Goal: Information Seeking & Learning: Learn about a topic

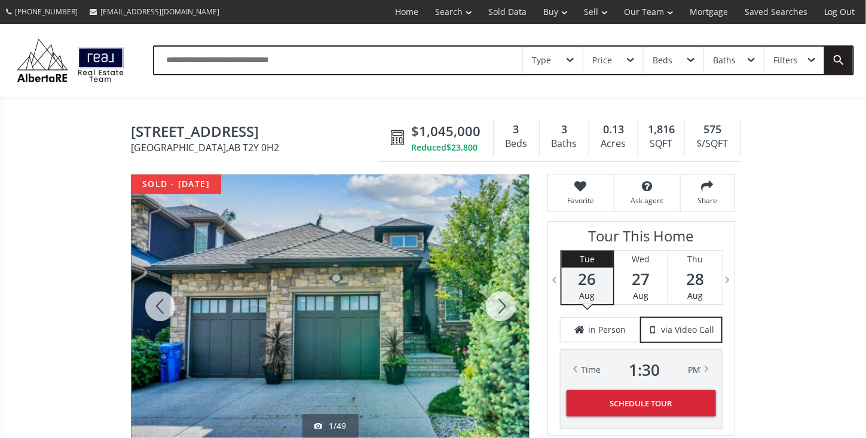
drag, startPoint x: 0, startPoint y: 0, endPoint x: 269, endPoint y: 200, distance: 335.0
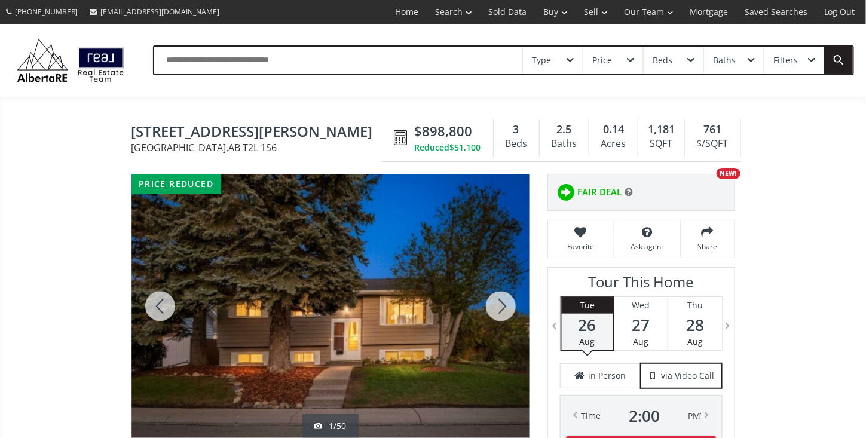
click at [503, 307] on div at bounding box center [500, 307] width 57 height 264
click at [502, 307] on div at bounding box center [500, 307] width 57 height 264
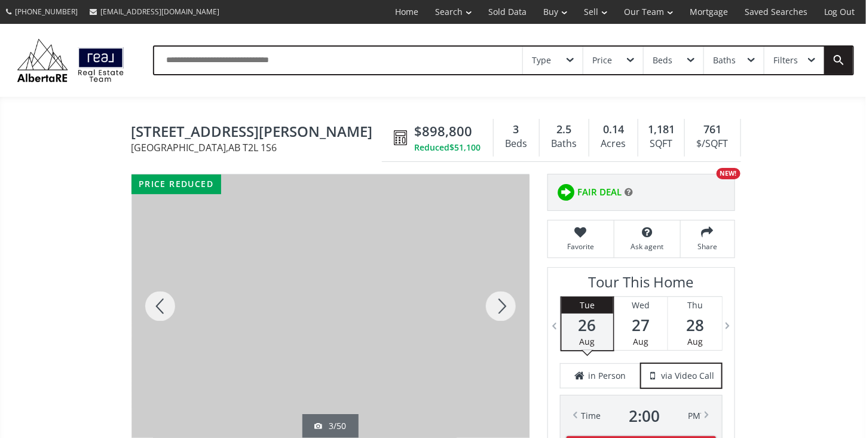
click at [502, 307] on div at bounding box center [500, 307] width 57 height 264
click at [501, 310] on div at bounding box center [500, 307] width 57 height 264
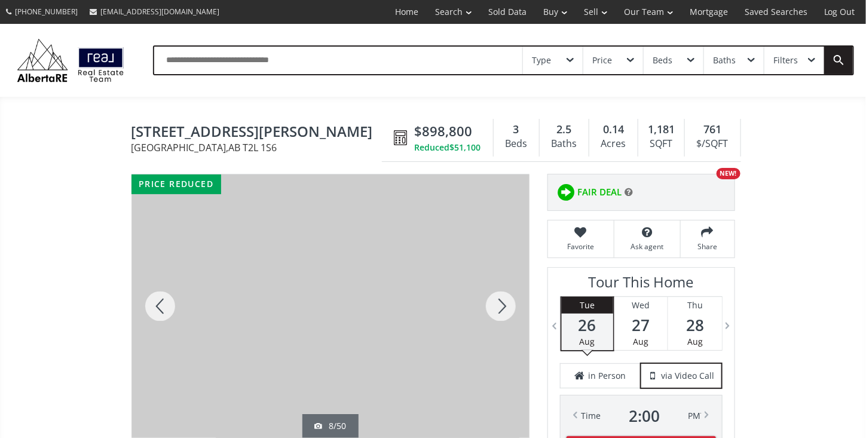
click at [501, 310] on div at bounding box center [500, 307] width 57 height 264
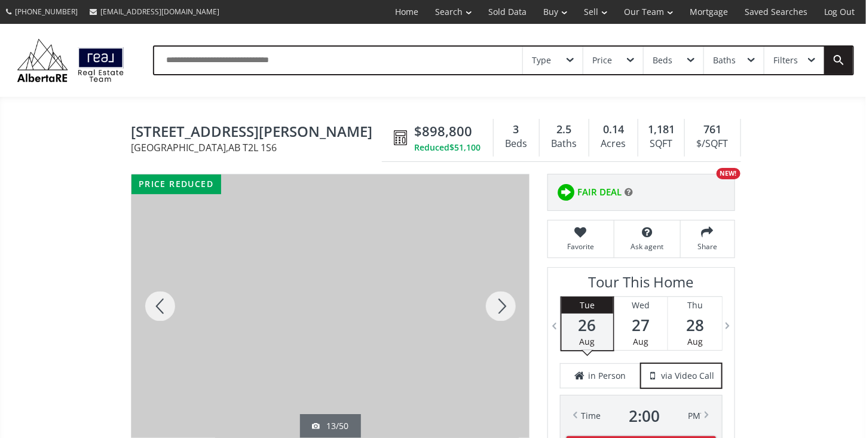
click at [501, 310] on div at bounding box center [500, 307] width 57 height 264
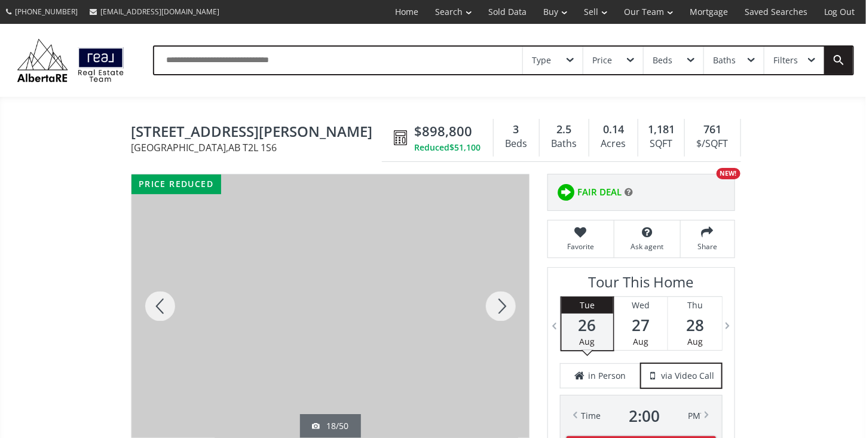
click at [501, 310] on div at bounding box center [500, 307] width 57 height 264
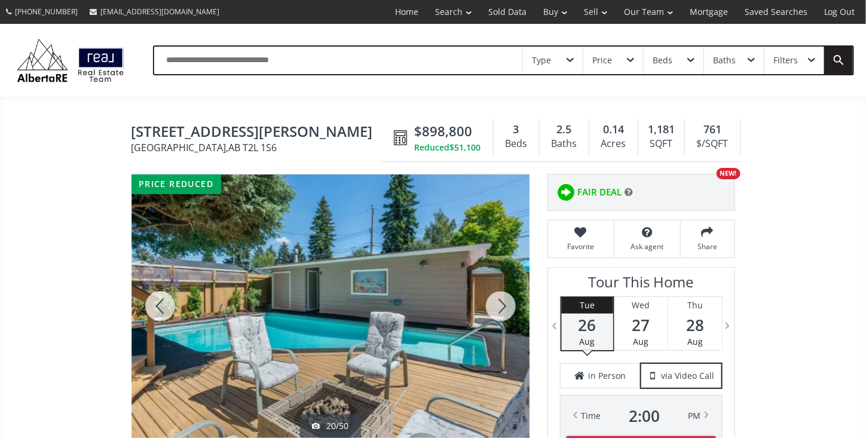
click at [501, 310] on div at bounding box center [500, 307] width 57 height 264
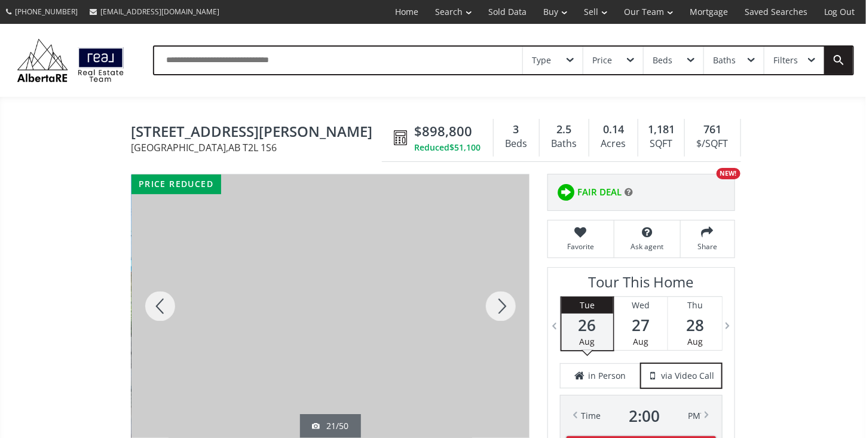
click at [501, 310] on div at bounding box center [500, 307] width 57 height 264
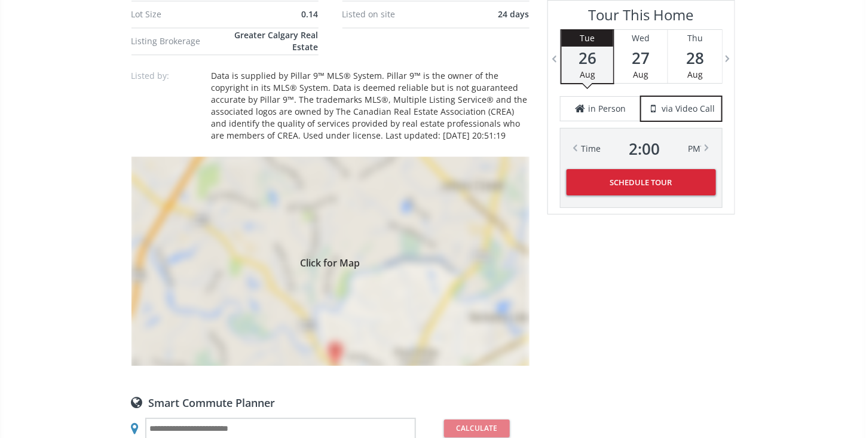
scroll to position [1230, 0]
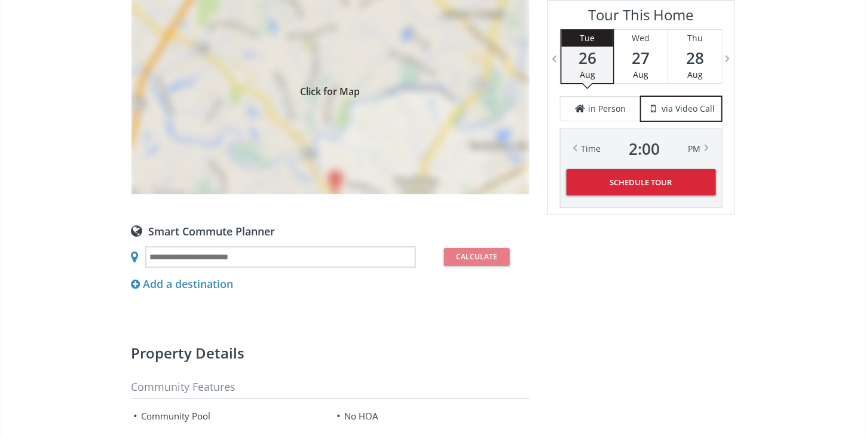
click at [336, 192] on div "Click for Map" at bounding box center [331, 89] width 398 height 209
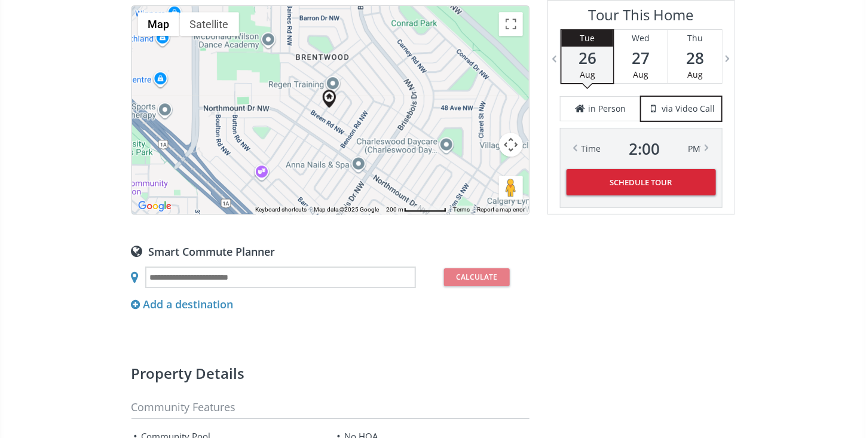
scroll to position [1196, 0]
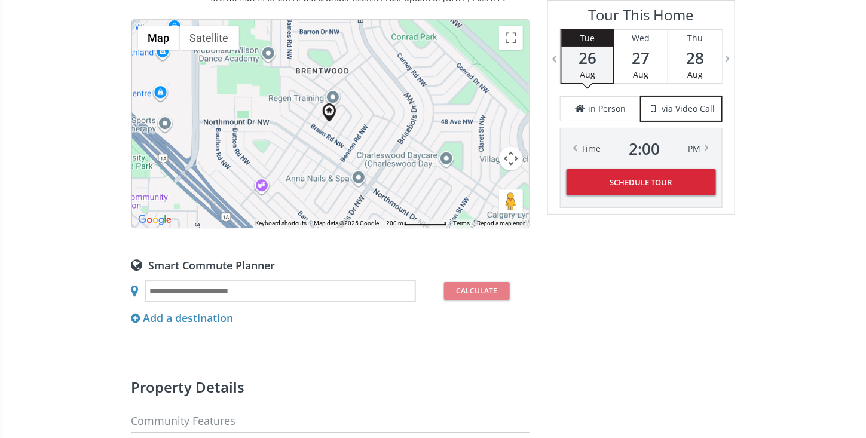
click at [334, 149] on div at bounding box center [330, 124] width 397 height 208
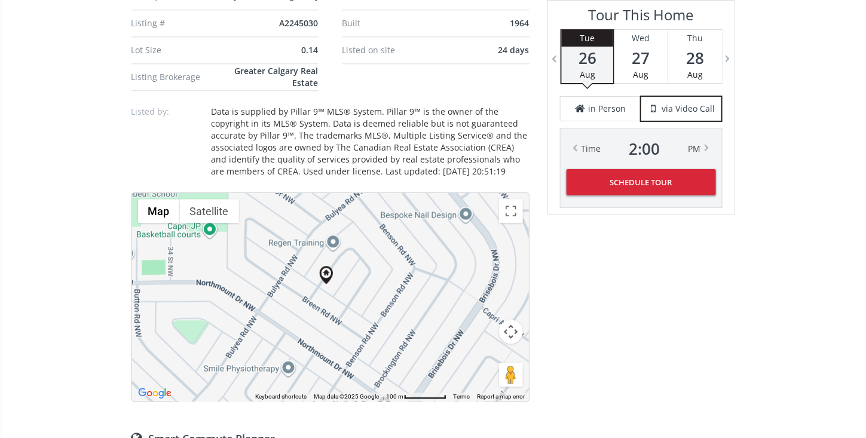
scroll to position [1059, 0]
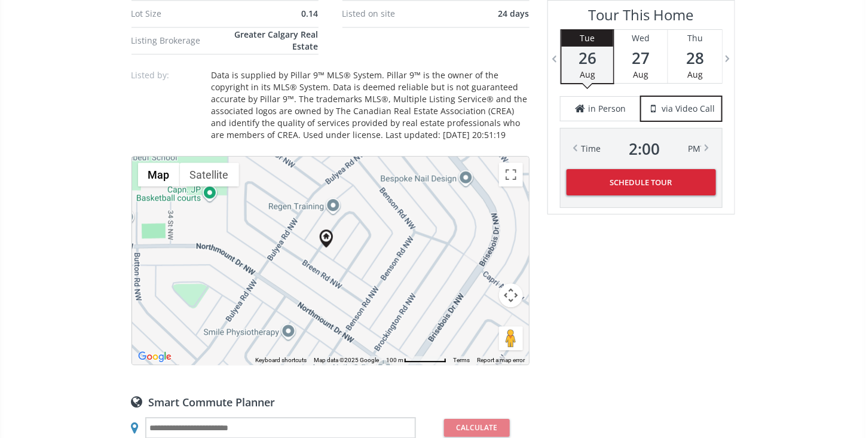
click at [344, 291] on div at bounding box center [330, 261] width 397 height 208
click at [343, 283] on div at bounding box center [330, 261] width 397 height 208
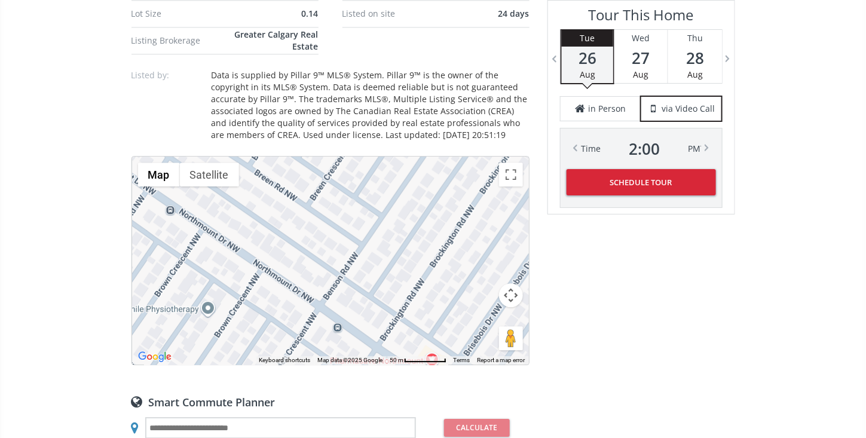
drag, startPoint x: 379, startPoint y: 278, endPoint x: 354, endPoint y: 184, distance: 97.7
click at [354, 184] on div at bounding box center [330, 261] width 397 height 208
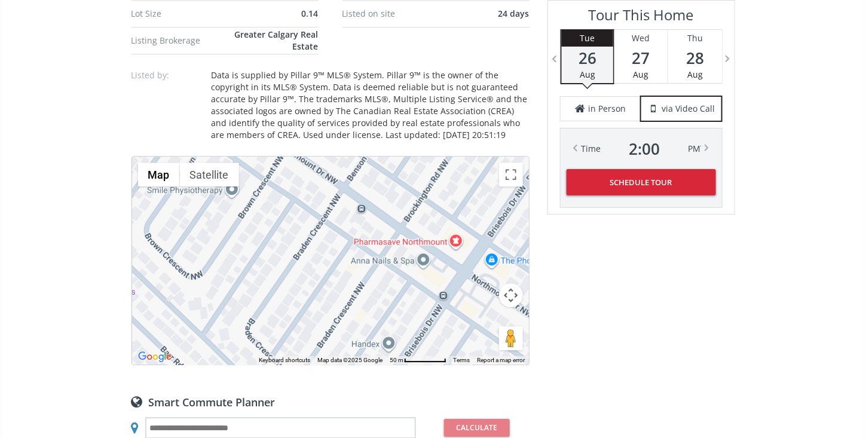
drag, startPoint x: 327, startPoint y: 322, endPoint x: 351, endPoint y: 201, distance: 123.1
click at [351, 201] on div at bounding box center [330, 261] width 397 height 208
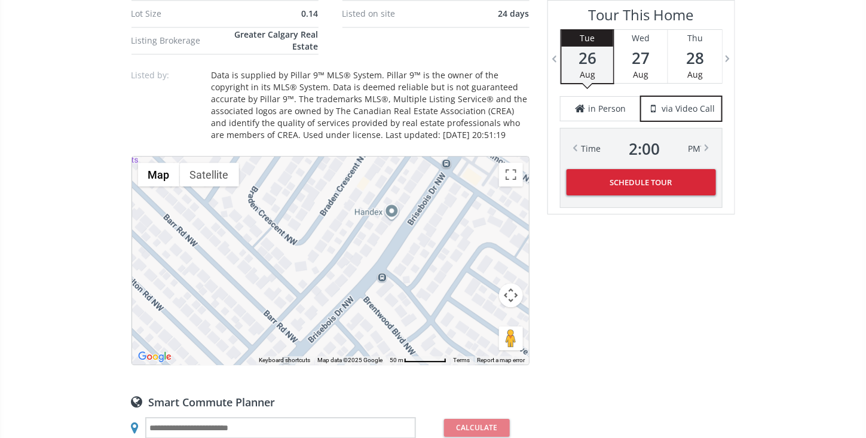
drag, startPoint x: 390, startPoint y: 345, endPoint x: 393, endPoint y: 211, distance: 133.9
click at [393, 211] on div at bounding box center [330, 261] width 397 height 208
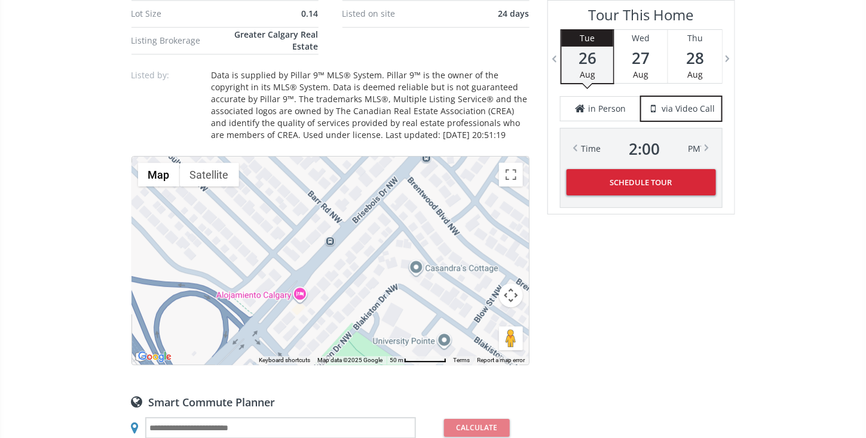
drag, startPoint x: 311, startPoint y: 322, endPoint x: 356, endPoint y: 201, distance: 128.8
click at [356, 201] on div at bounding box center [330, 261] width 397 height 208
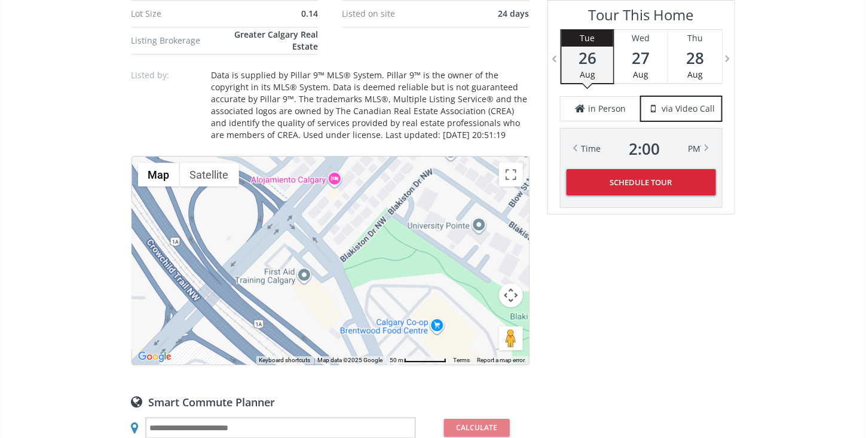
drag, startPoint x: 397, startPoint y: 301, endPoint x: 434, endPoint y: 194, distance: 112.7
click at [434, 194] on div at bounding box center [330, 261] width 397 height 208
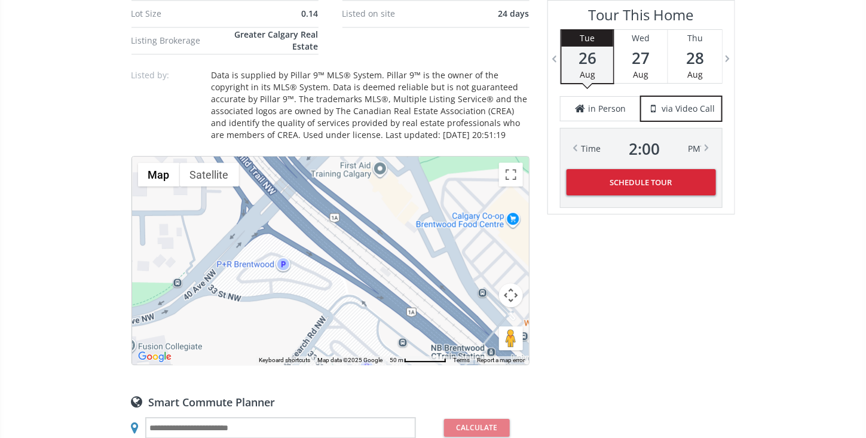
drag, startPoint x: 329, startPoint y: 309, endPoint x: 406, endPoint y: 200, distance: 133.7
click at [406, 200] on div at bounding box center [330, 261] width 397 height 208
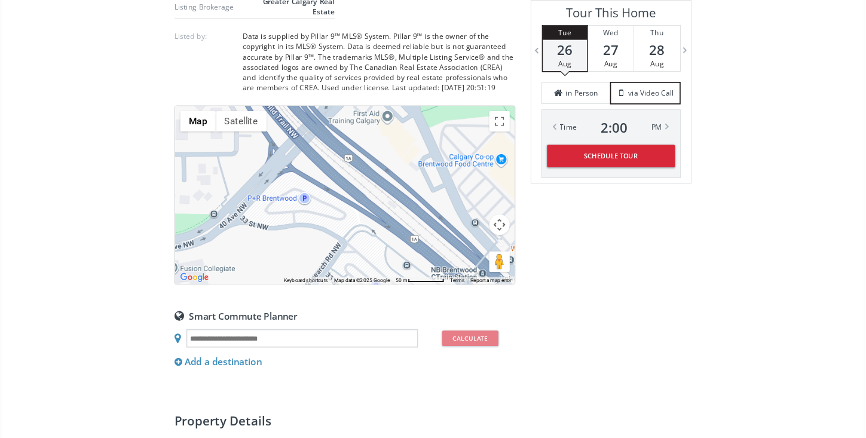
scroll to position [1093, 0]
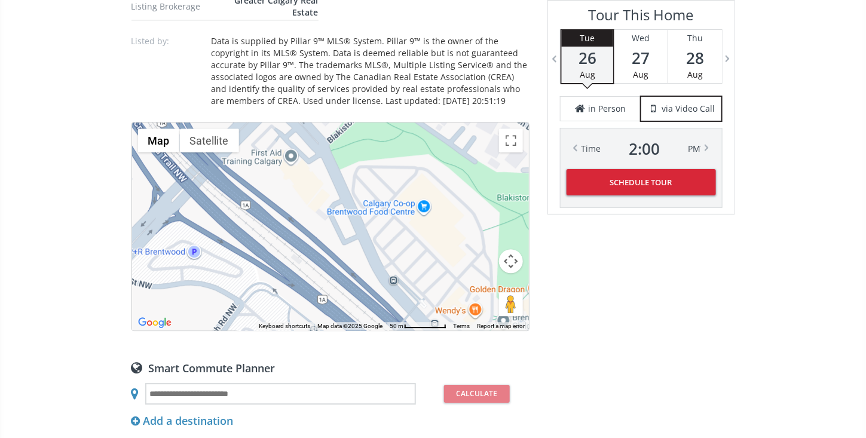
drag, startPoint x: 374, startPoint y: 231, endPoint x: 285, endPoint y: 253, distance: 91.9
click at [285, 253] on div at bounding box center [330, 227] width 397 height 208
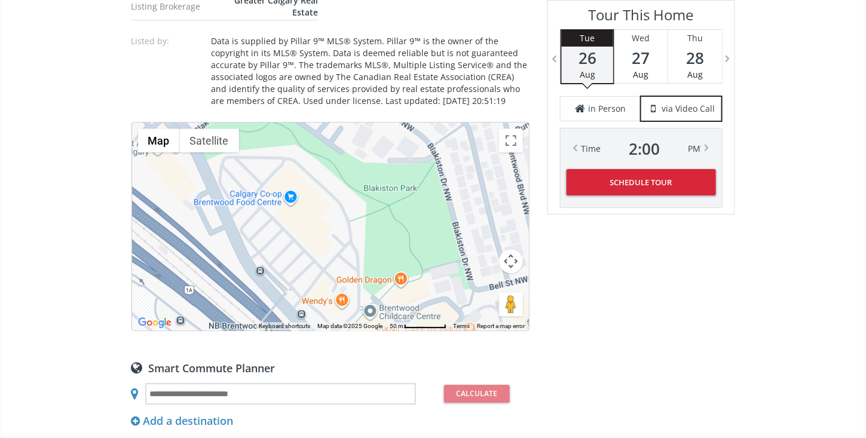
drag, startPoint x: 419, startPoint y: 244, endPoint x: 283, endPoint y: 234, distance: 136.6
click at [284, 234] on div at bounding box center [330, 227] width 397 height 208
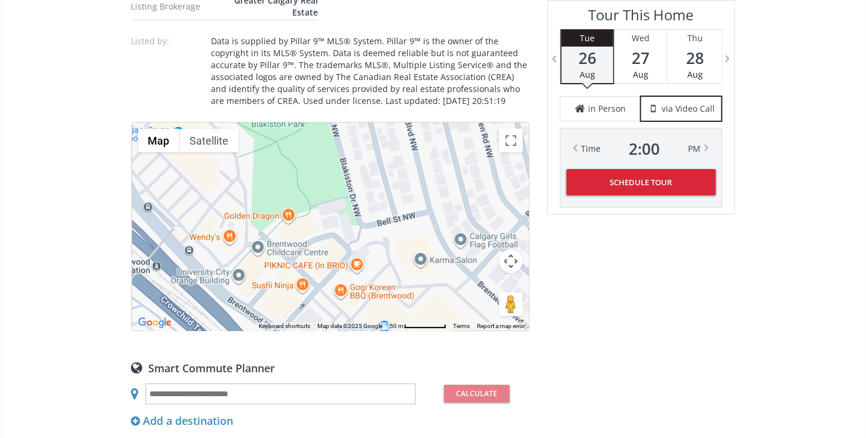
drag, startPoint x: 368, startPoint y: 221, endPoint x: 255, endPoint y: 158, distance: 129.8
click at [255, 158] on div at bounding box center [330, 227] width 397 height 208
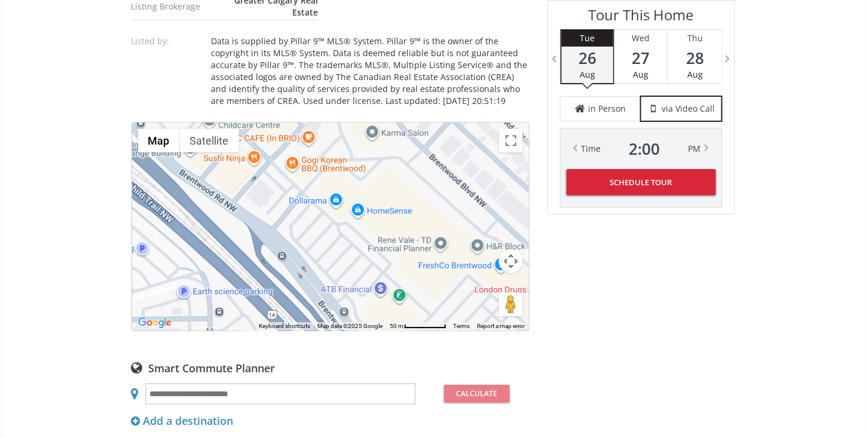
drag, startPoint x: 399, startPoint y: 286, endPoint x: 351, endPoint y: 158, distance: 137.3
click at [351, 158] on div at bounding box center [330, 227] width 397 height 208
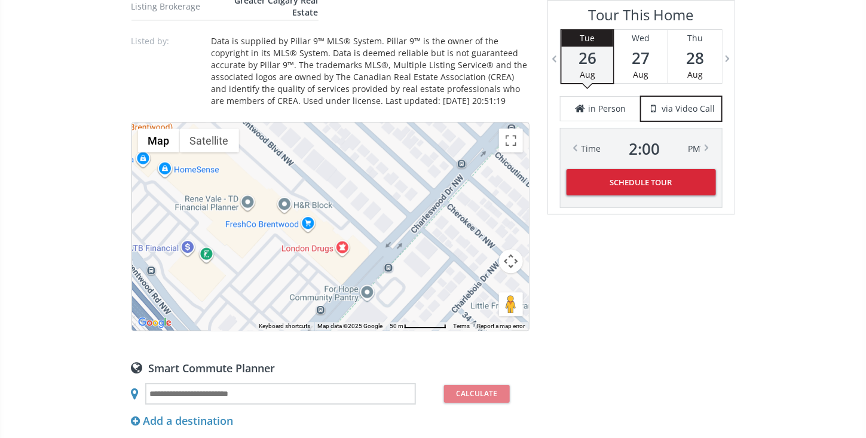
drag, startPoint x: 438, startPoint y: 258, endPoint x: 239, endPoint y: 216, distance: 202.9
click at [239, 216] on div at bounding box center [330, 227] width 397 height 208
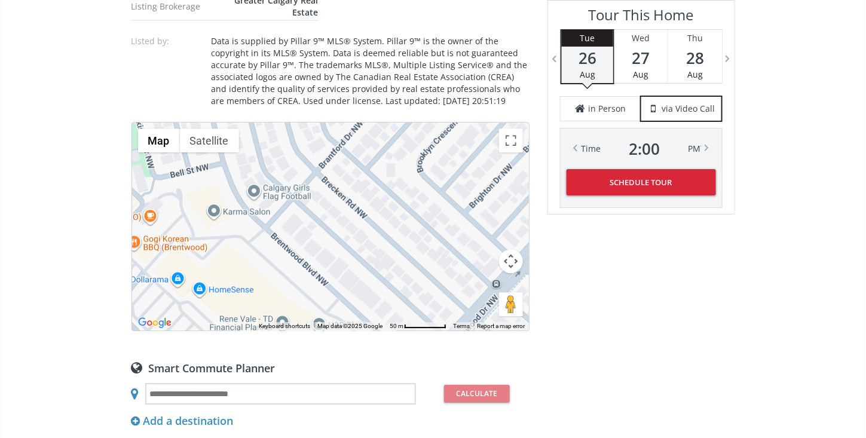
drag, startPoint x: 274, startPoint y: 154, endPoint x: 307, endPoint y: 266, distance: 116.5
click at [309, 275] on div at bounding box center [330, 227] width 397 height 208
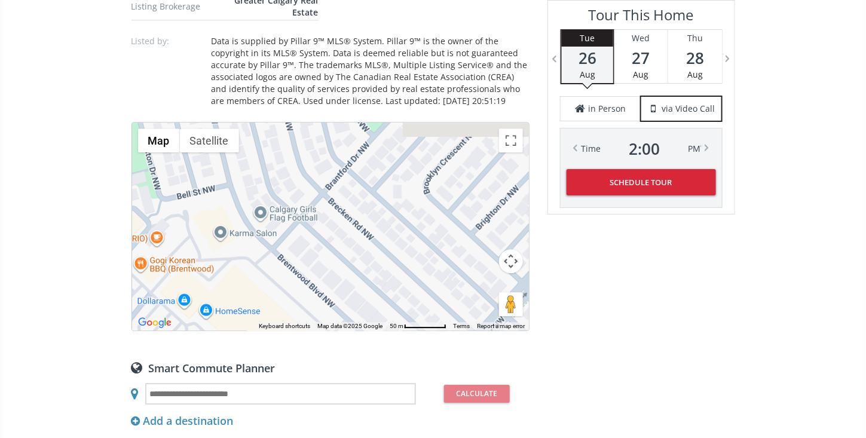
drag, startPoint x: 345, startPoint y: 217, endPoint x: 348, endPoint y: 232, distance: 15.2
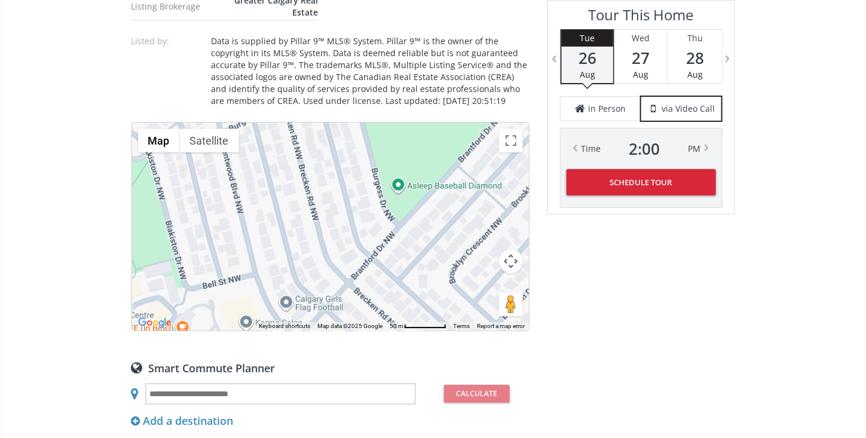
drag, startPoint x: 359, startPoint y: 221, endPoint x: 378, endPoint y: 292, distance: 73.7
click at [383, 301] on div at bounding box center [330, 227] width 397 height 208
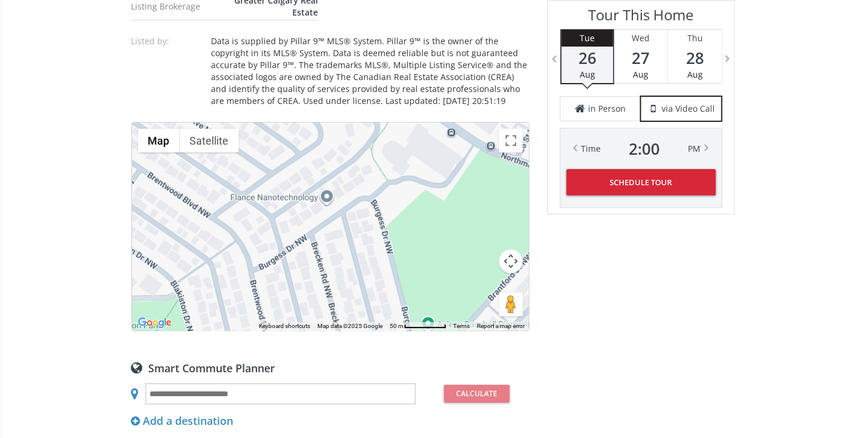
drag, startPoint x: 332, startPoint y: 164, endPoint x: 369, endPoint y: 316, distance: 156.4
click at [369, 316] on div at bounding box center [330, 227] width 397 height 208
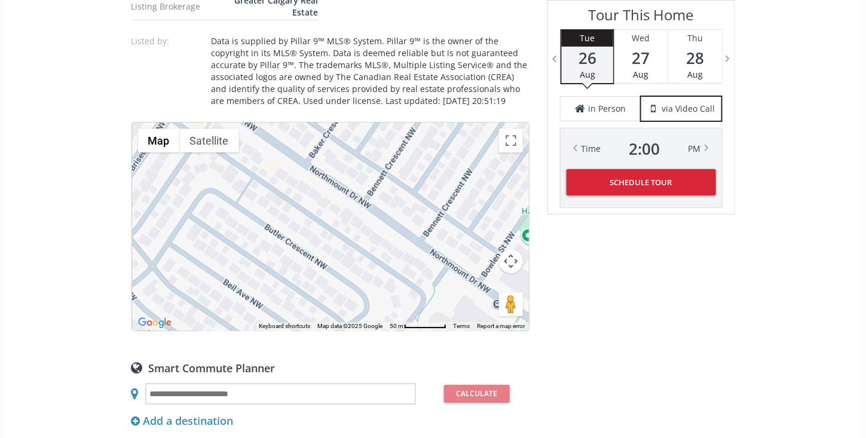
drag, startPoint x: 314, startPoint y: 181, endPoint x: 360, endPoint y: 353, distance: 178.8
click at [360, 353] on div "Neighborhood [GEOGRAPHIC_DATA] Type Homes (Single Family) Total Baths 2.5 1/2 B…" at bounding box center [331, 194] width 398 height 1561
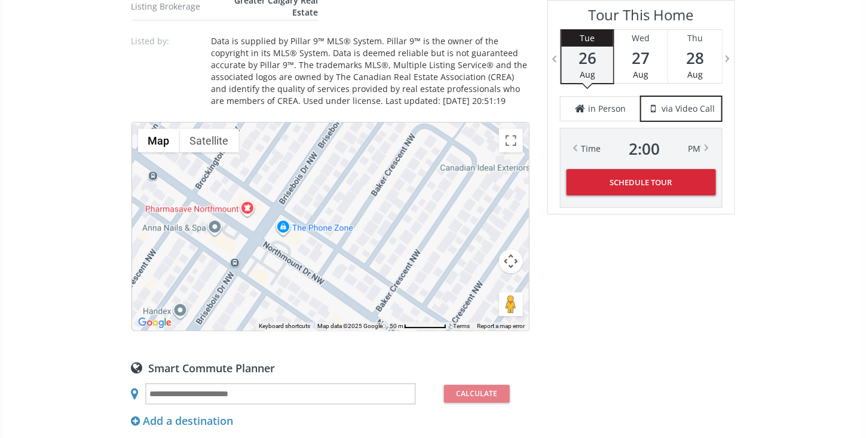
drag, startPoint x: 320, startPoint y: 221, endPoint x: 383, endPoint y: 368, distance: 159.9
click at [386, 372] on div "Neighborhood [GEOGRAPHIC_DATA] Type Homes (Single Family) Total Baths 2.5 1/2 B…" at bounding box center [331, 194] width 398 height 1561
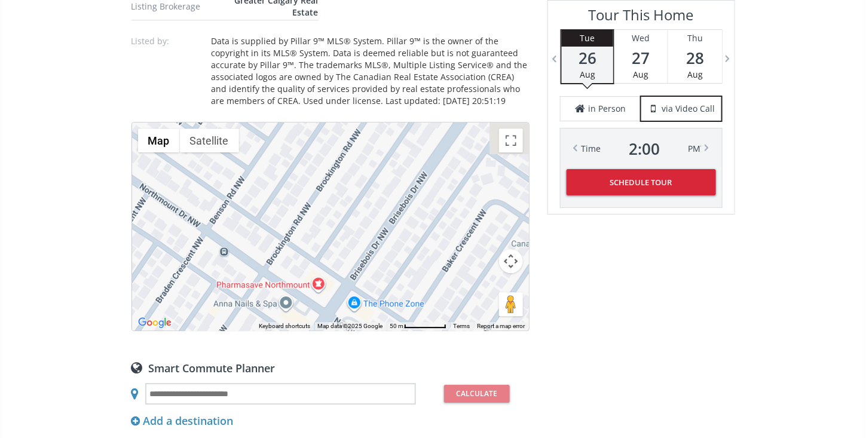
drag, startPoint x: 282, startPoint y: 279, endPoint x: 367, endPoint y: 378, distance: 130.6
click at [367, 378] on div "Neighborhood [GEOGRAPHIC_DATA] Type Homes (Single Family) Total Baths 2.5 1/2 B…" at bounding box center [331, 194] width 398 height 1561
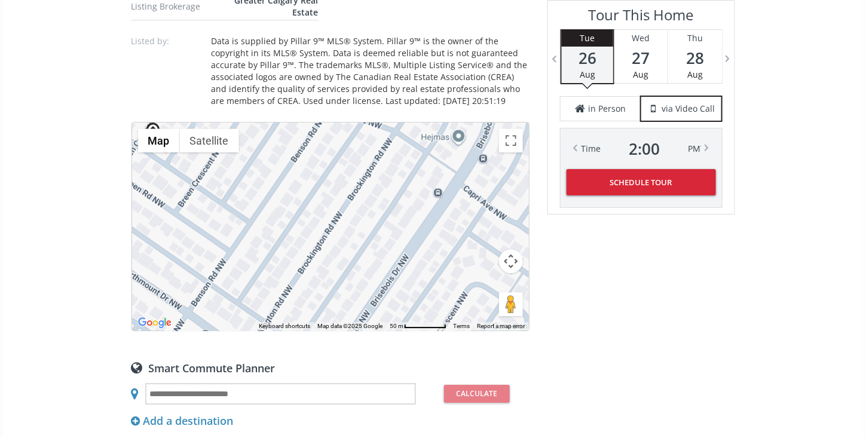
drag, startPoint x: 386, startPoint y: 246, endPoint x: 369, endPoint y: 327, distance: 83.1
click at [369, 327] on div at bounding box center [330, 227] width 397 height 208
drag, startPoint x: 371, startPoint y: 273, endPoint x: 369, endPoint y: 292, distance: 19.2
click at [369, 292] on div at bounding box center [330, 227] width 397 height 208
